Goal: Obtain resource: Obtain resource

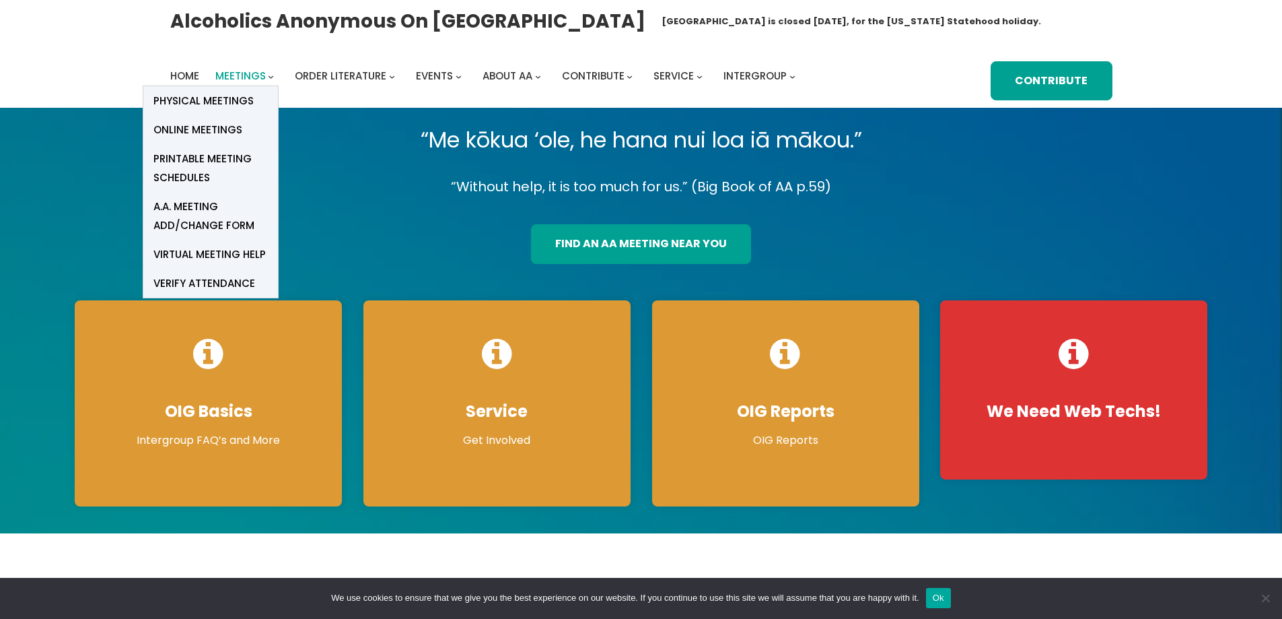
click at [255, 75] on span "Meetings" at bounding box center [240, 76] width 50 height 14
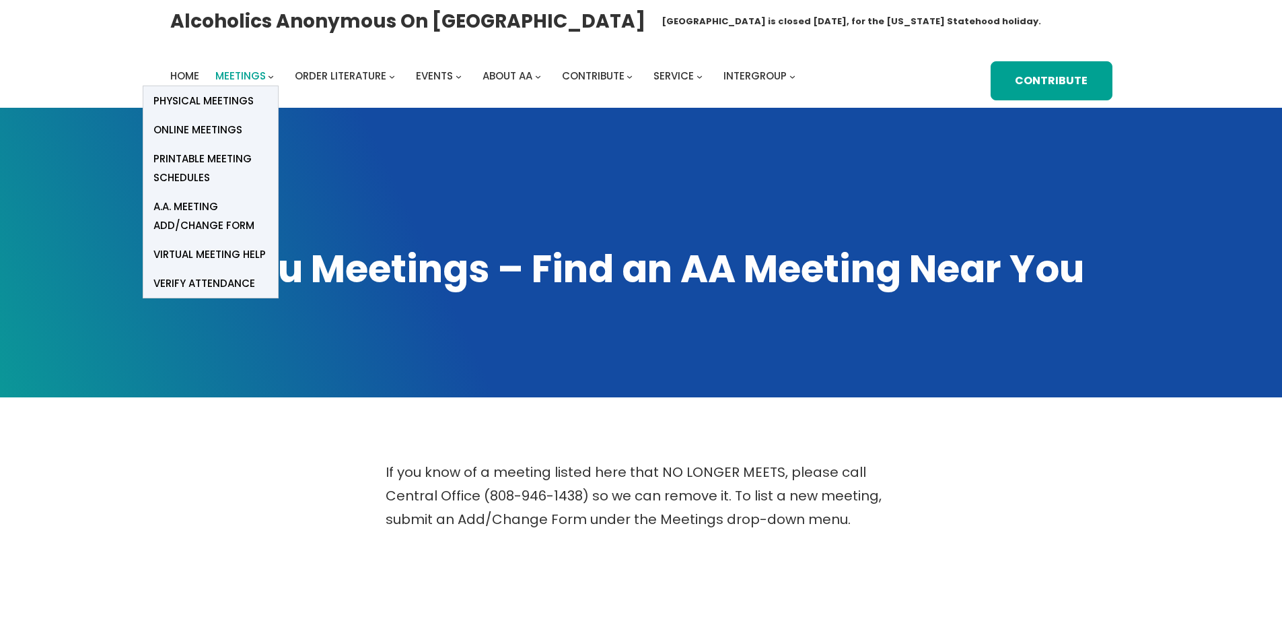
click at [256, 75] on span "Meetings" at bounding box center [240, 76] width 50 height 14
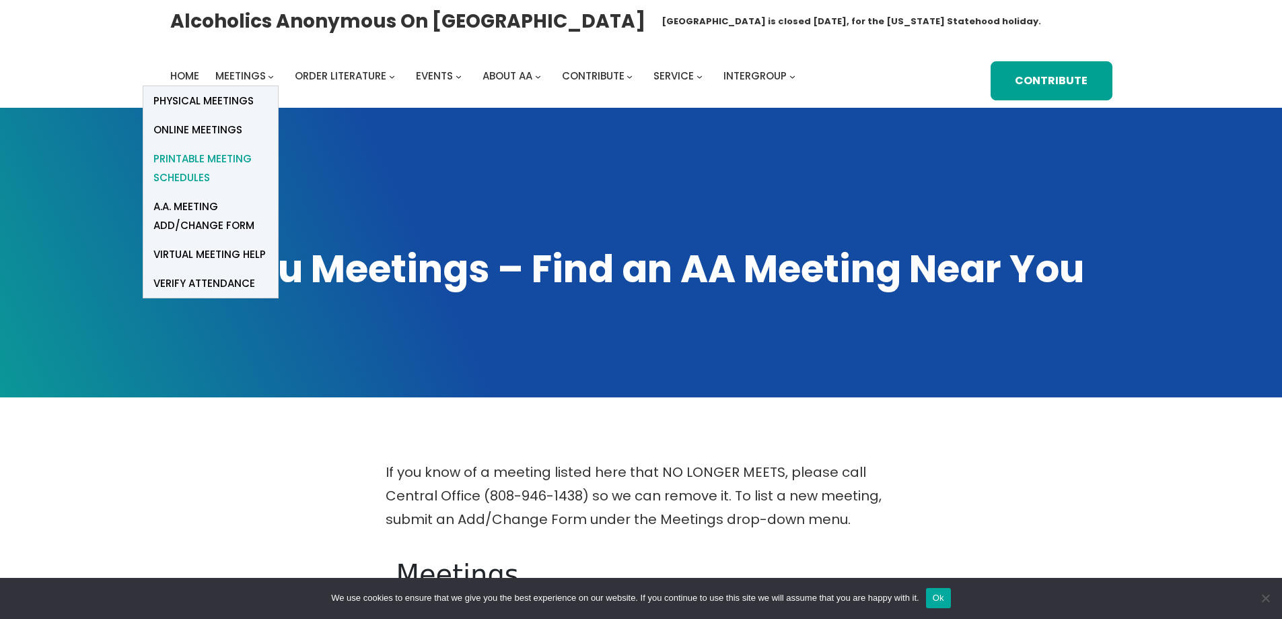
click at [233, 153] on span "Printable Meeting Schedules" at bounding box center [210, 168] width 114 height 38
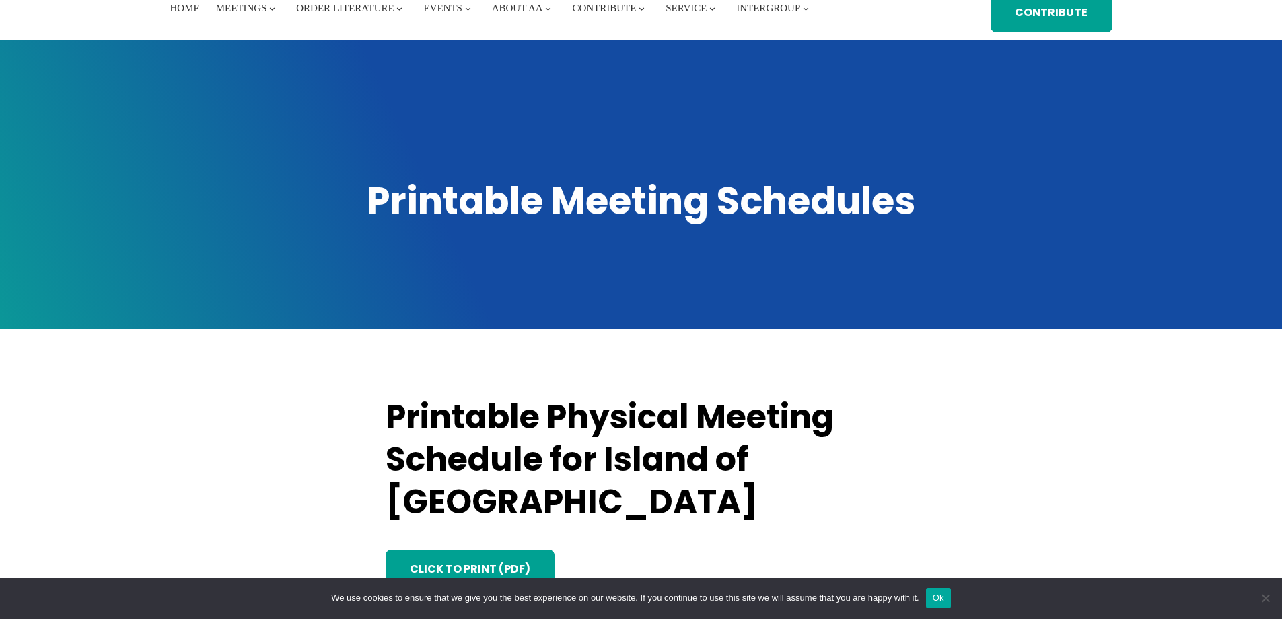
scroll to position [269, 0]
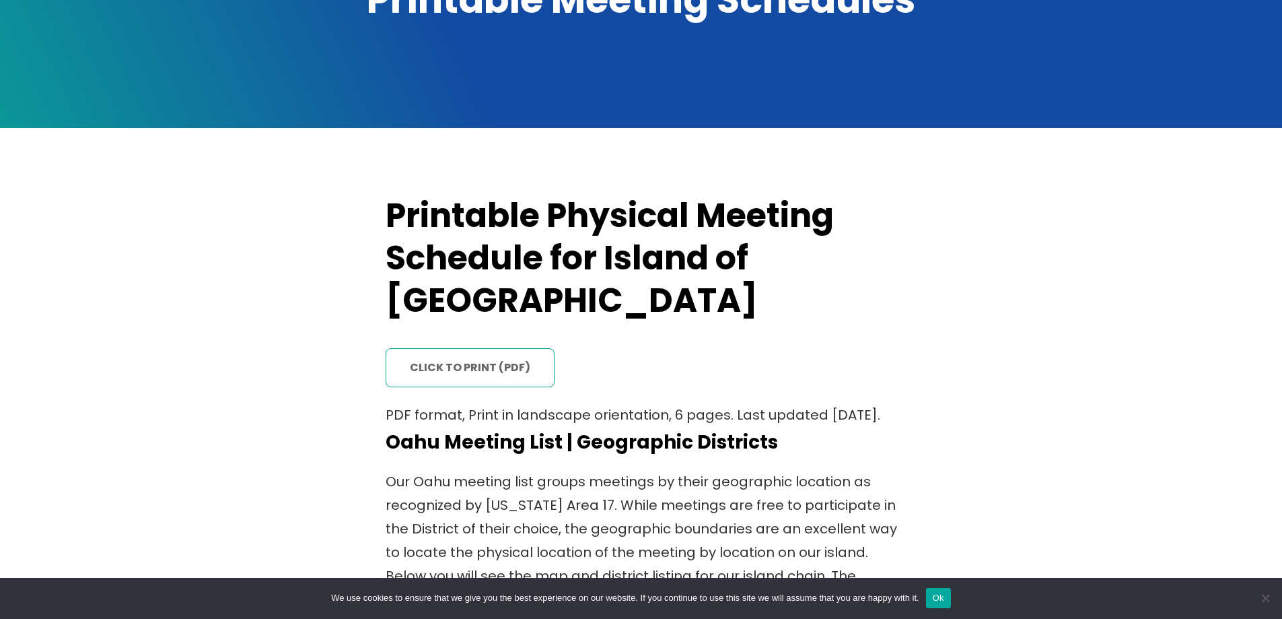
click at [475, 348] on link "click to print (PDF)" at bounding box center [470, 368] width 169 height 40
